Goal: Task Accomplishment & Management: Use online tool/utility

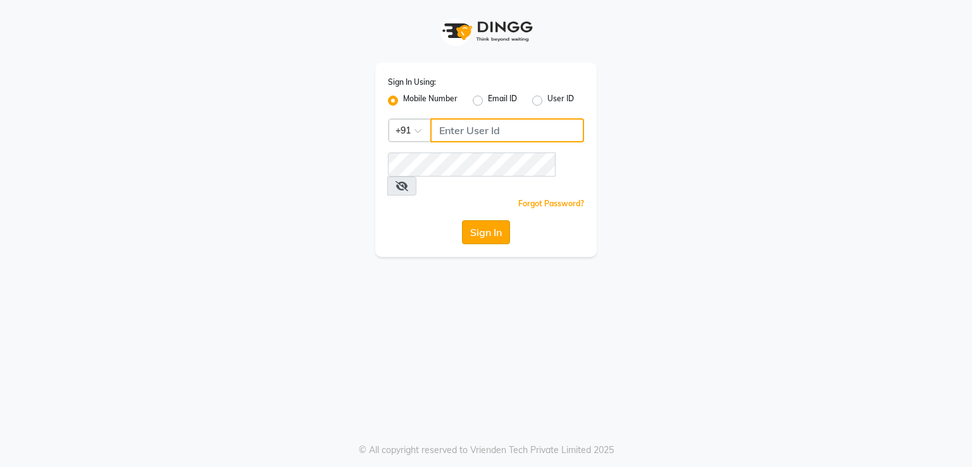
type input "9599286485"
click at [491, 220] on button "Sign In" at bounding box center [486, 232] width 48 height 24
click at [491, 220] on div "Sign In" at bounding box center [486, 232] width 196 height 24
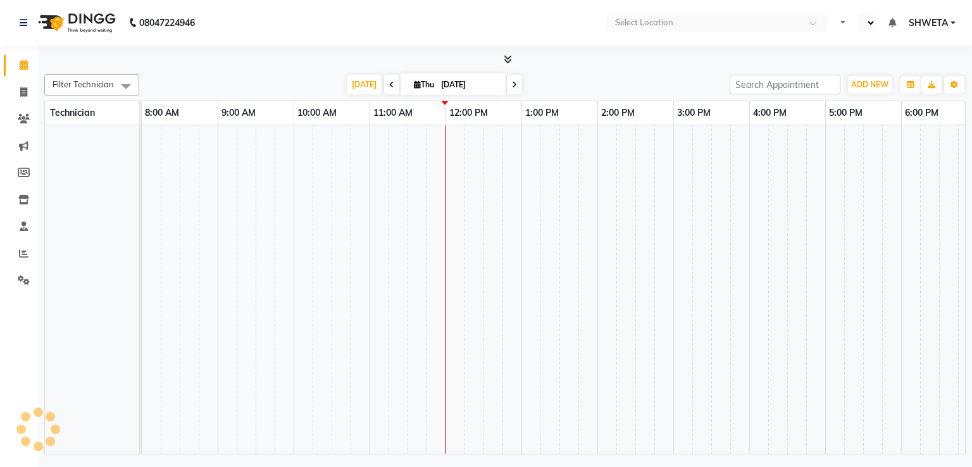
select select "en"
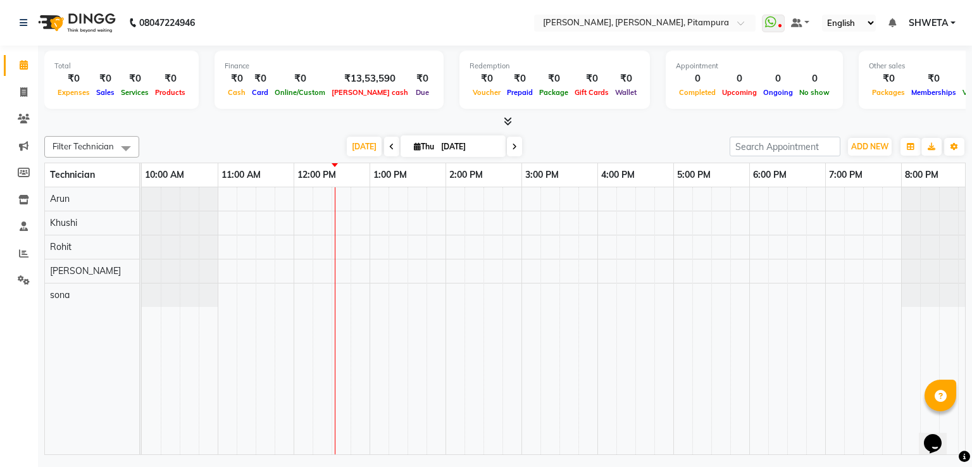
click at [197, 140] on div "[DATE] [DATE]" at bounding box center [435, 146] width 578 height 19
click at [25, 85] on span at bounding box center [24, 92] width 22 height 15
select select "service"
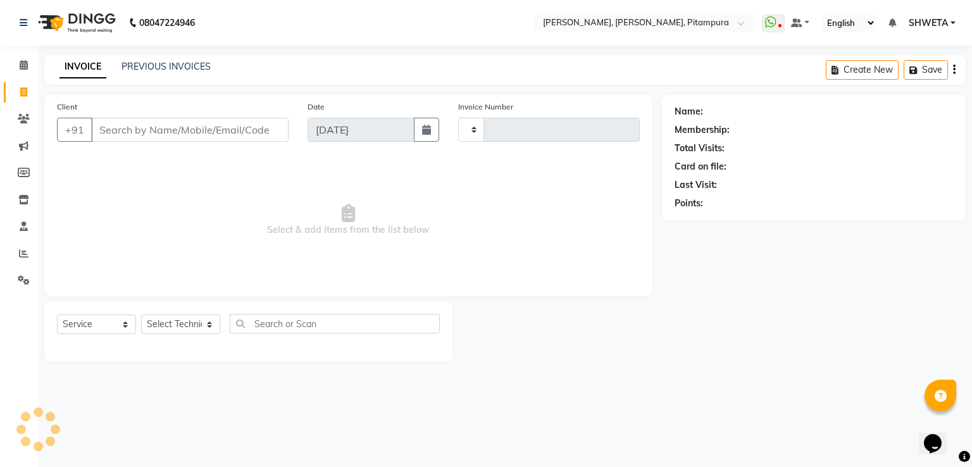
type input "0472"
select select "4953"
click at [164, 70] on link "PREVIOUS INVOICES" at bounding box center [165, 66] width 89 height 11
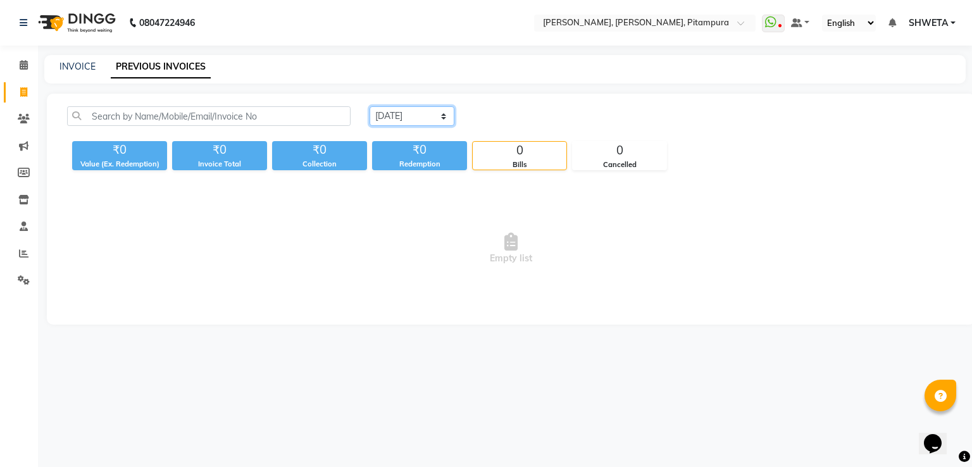
click at [450, 115] on select "[DATE] [DATE] Custom Range" at bounding box center [411, 116] width 85 height 20
click at [19, 254] on icon at bounding box center [23, 253] width 9 height 9
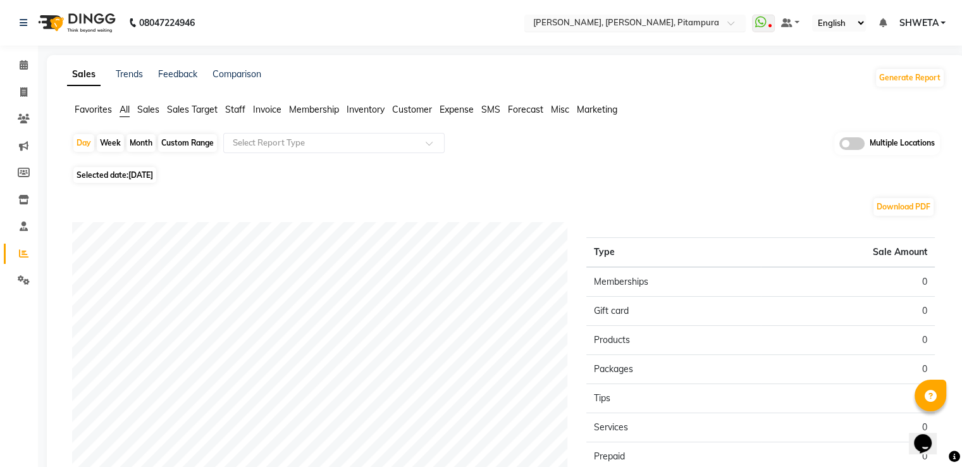
click at [613, 20] on input "text" at bounding box center [622, 24] width 183 height 13
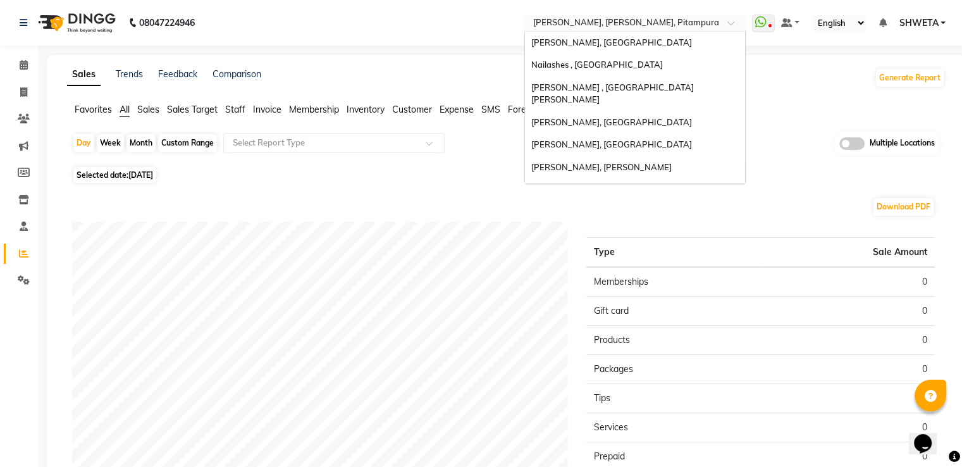
scroll to position [252, 0]
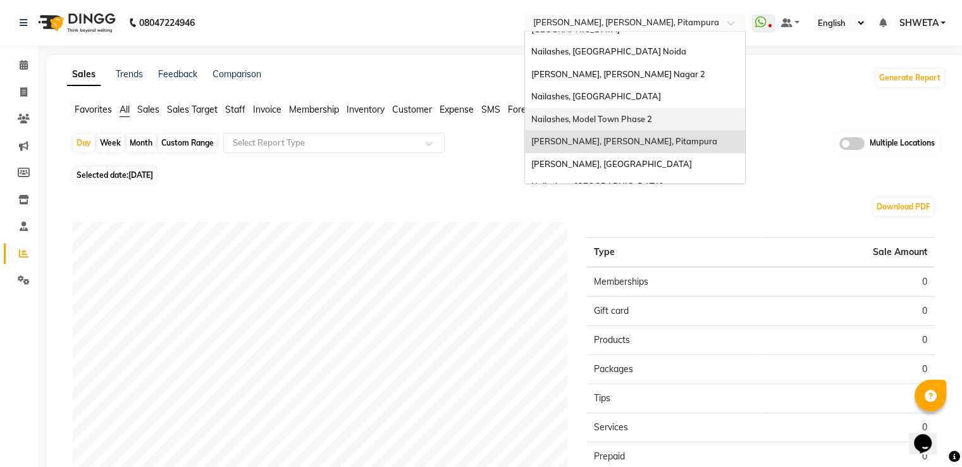
click at [599, 114] on span "Nailashes, Model Town Phase 2" at bounding box center [591, 119] width 121 height 10
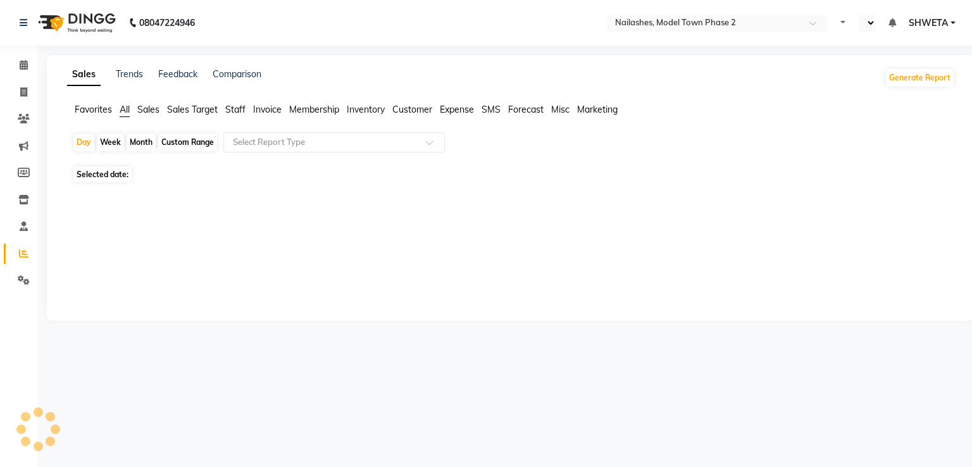
select select "en"
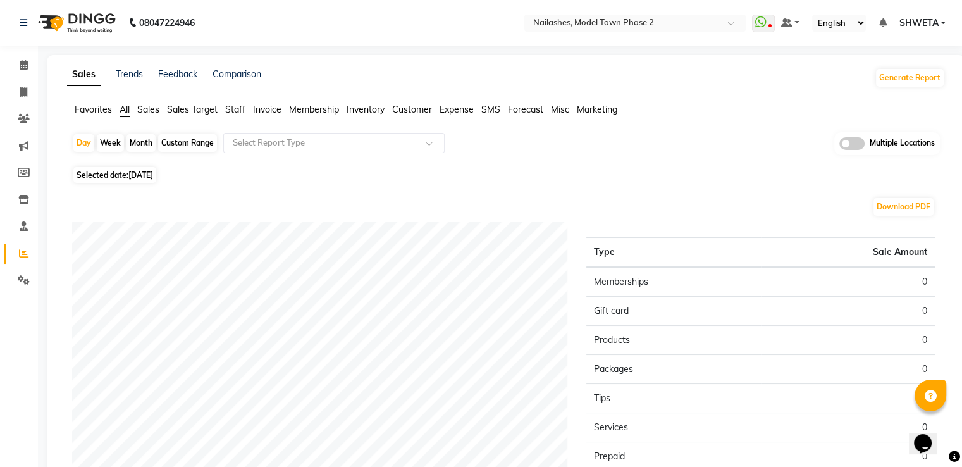
click at [231, 108] on span "Staff" at bounding box center [235, 109] width 20 height 11
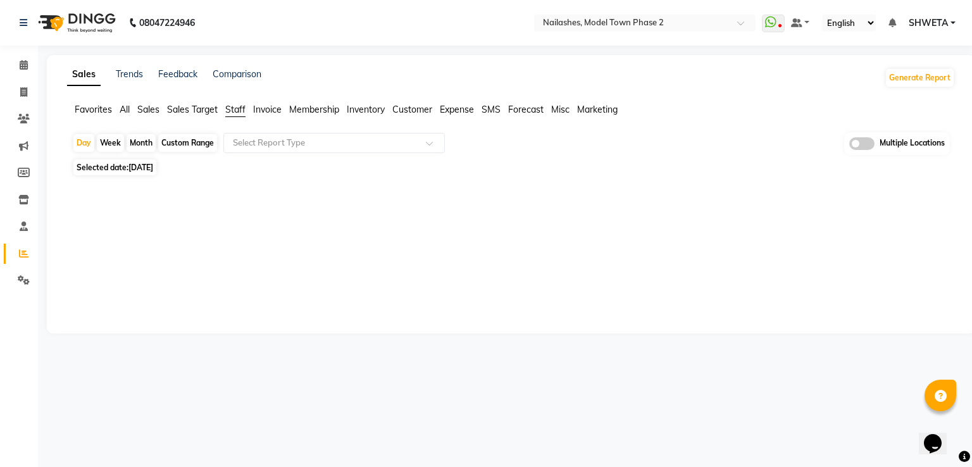
click at [175, 143] on div "Custom Range" at bounding box center [187, 143] width 59 height 18
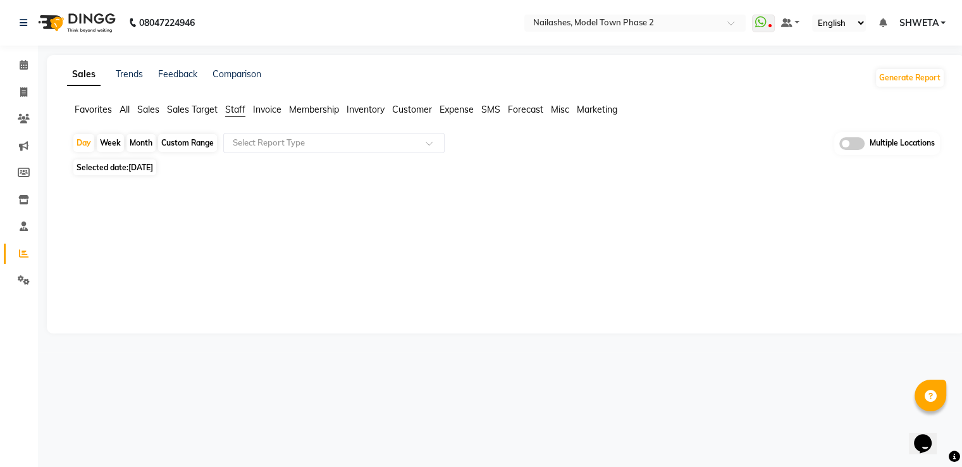
select select "9"
select select "2025"
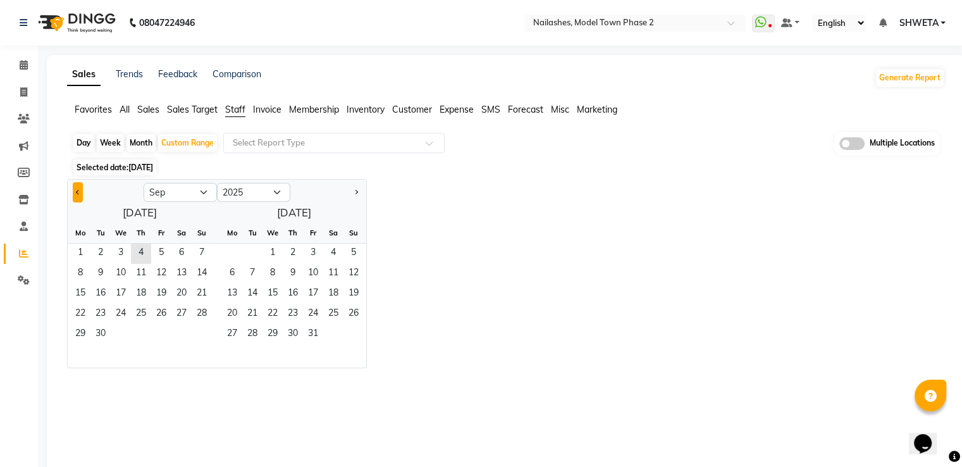
click at [81, 195] on button "Previous month" at bounding box center [78, 192] width 10 height 20
select select "8"
click at [162, 246] on span "1" at bounding box center [161, 254] width 20 height 20
click at [205, 335] on span "31" at bounding box center [202, 335] width 20 height 20
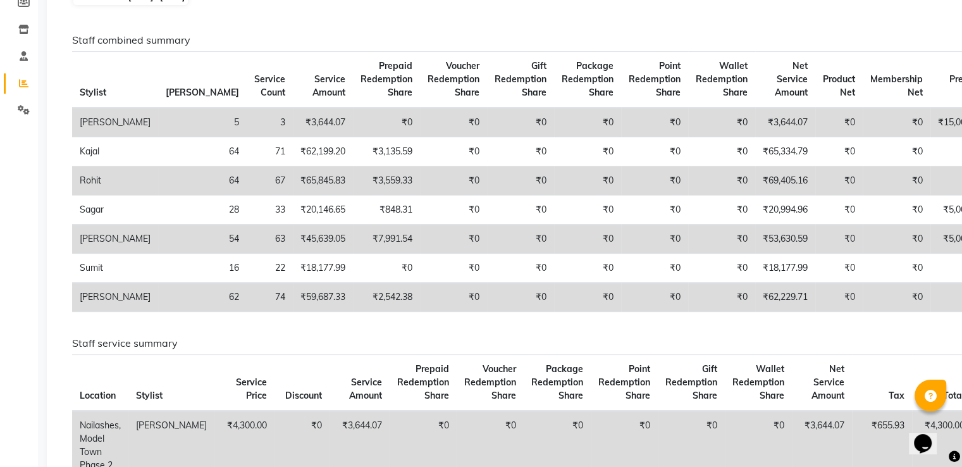
scroll to position [143, 0]
